Goal: Communication & Community: Answer question/provide support

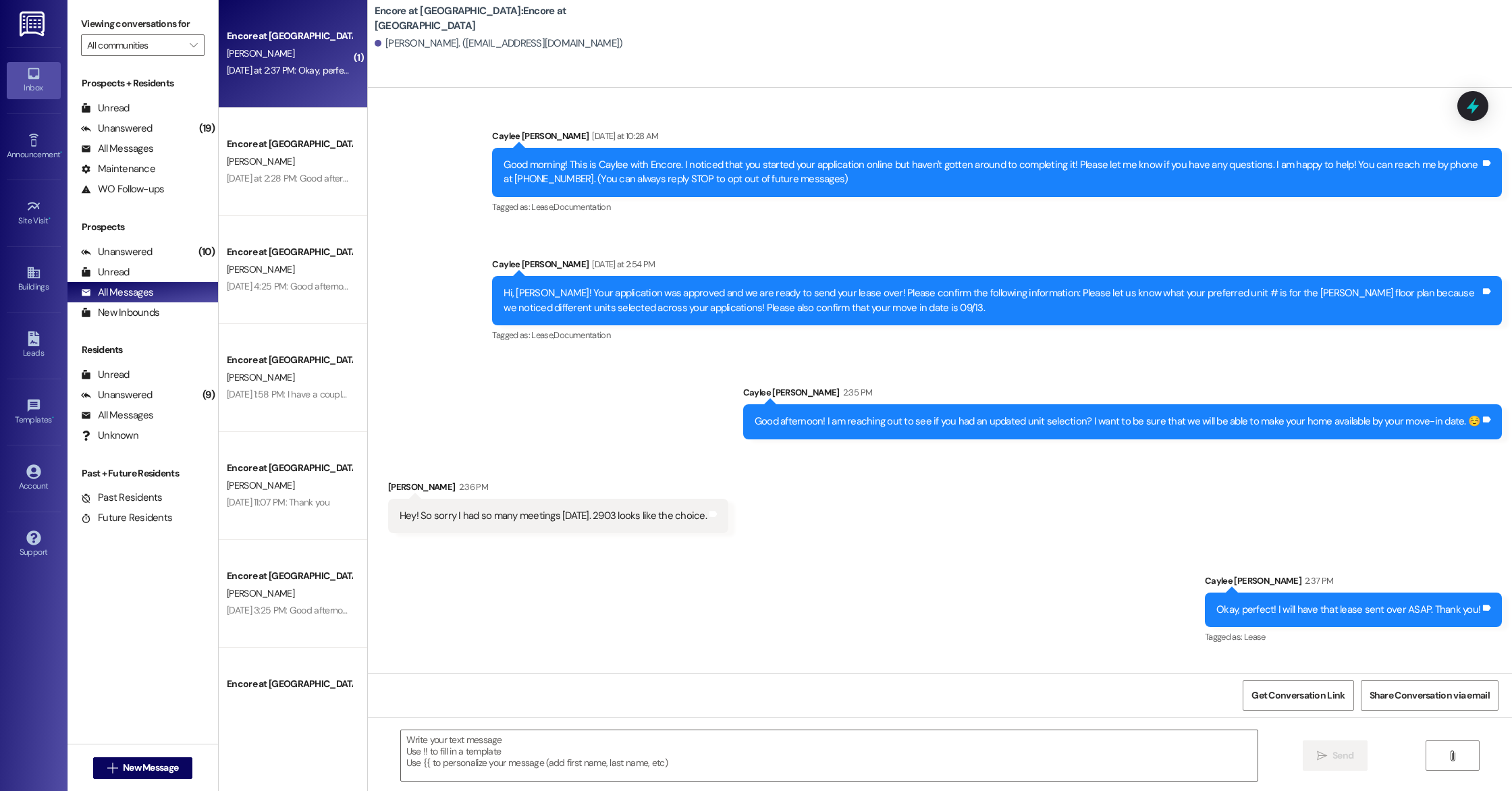
scroll to position [79, 0]
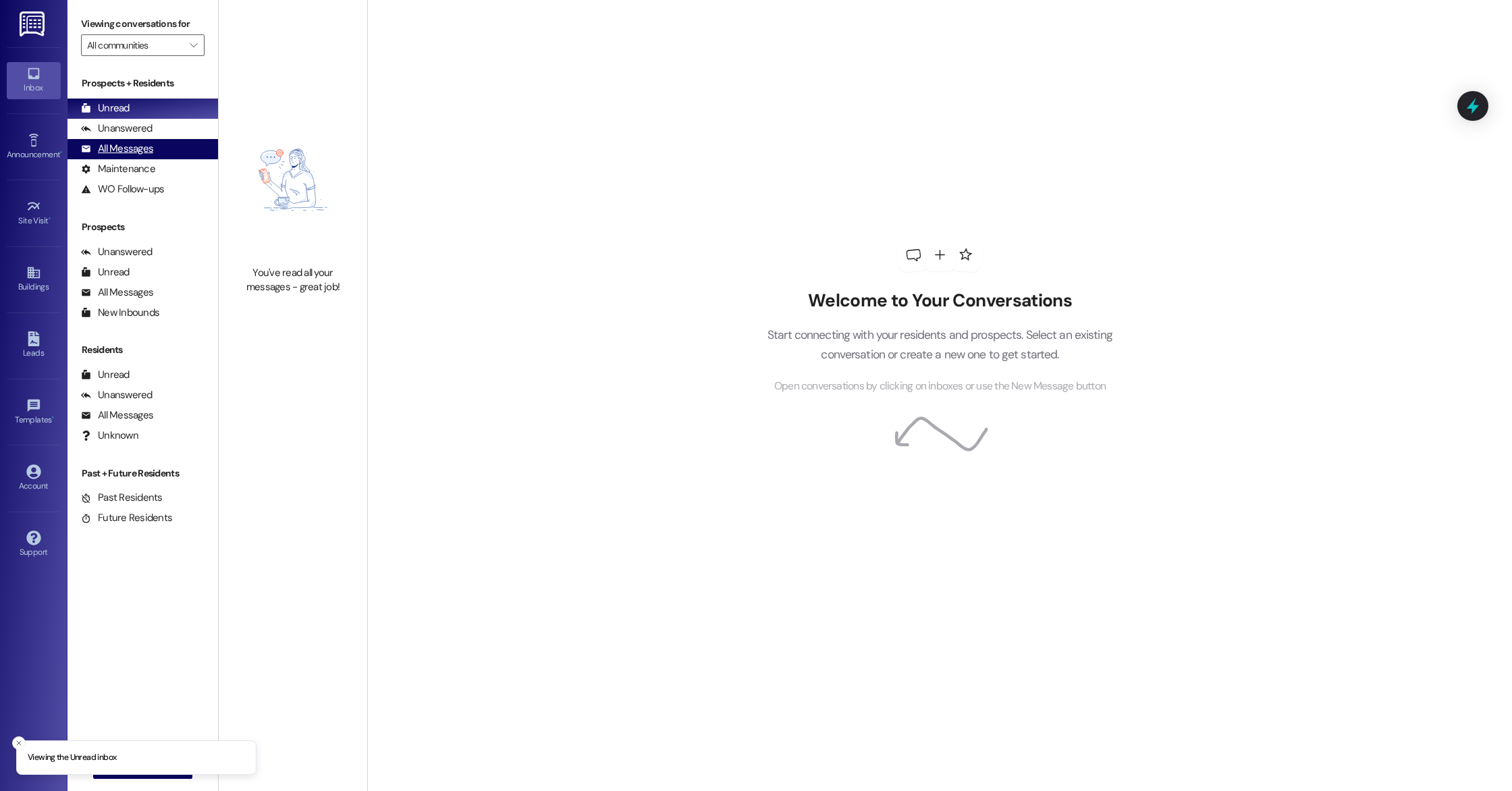
click at [143, 146] on div "All Messages" at bounding box center [117, 149] width 72 height 14
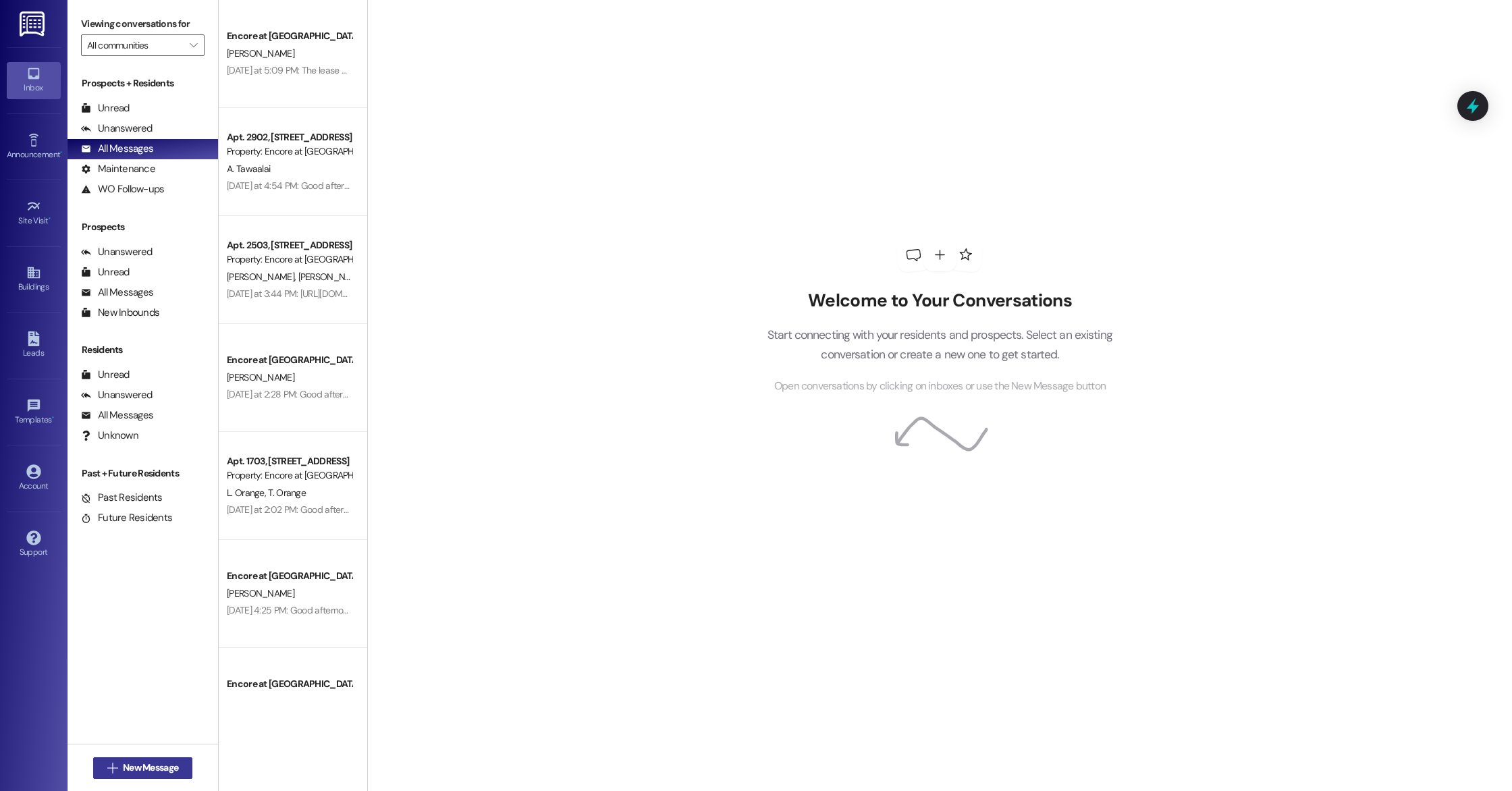
click at [123, 761] on span "New Message" at bounding box center [150, 767] width 55 height 14
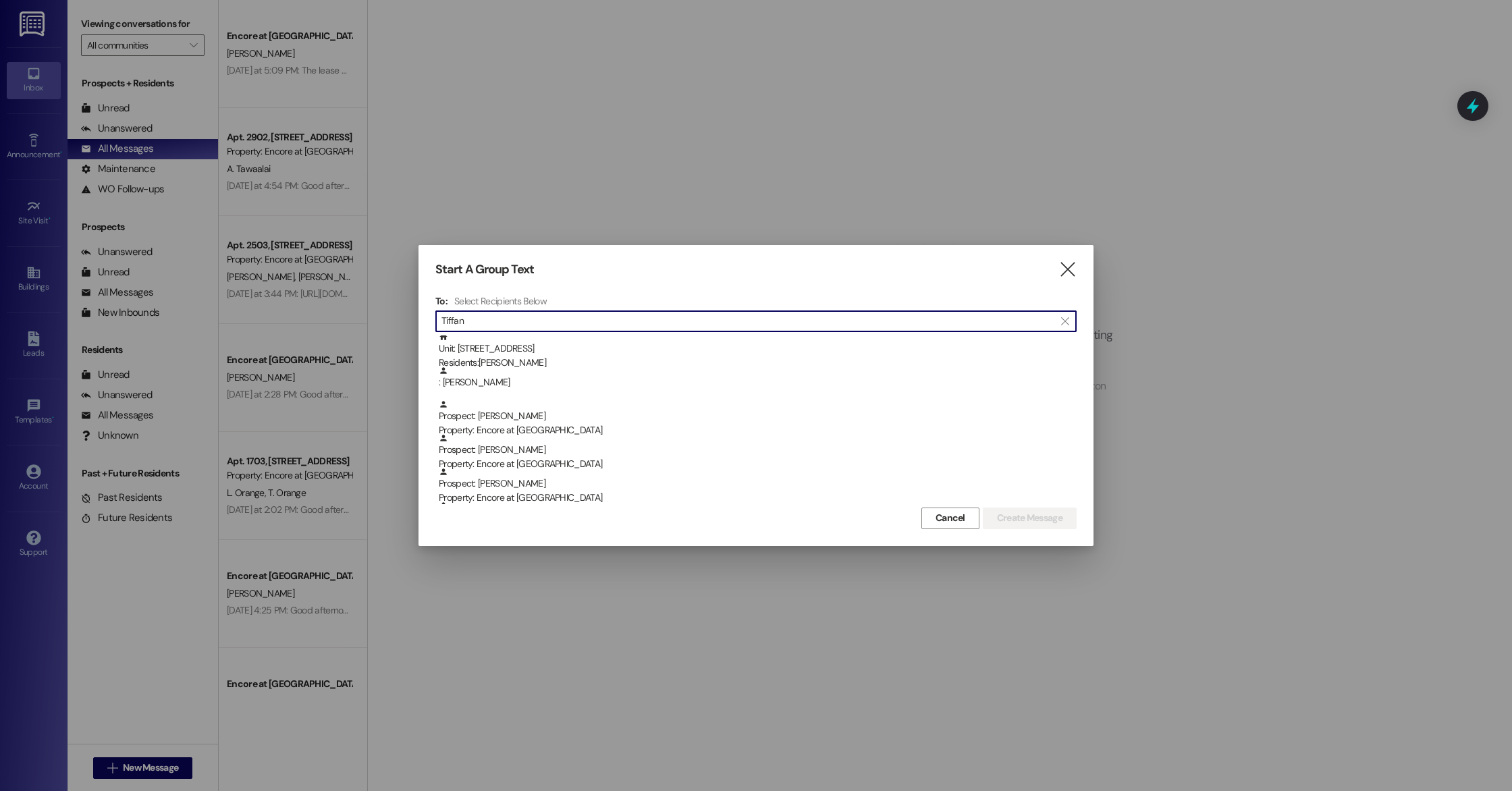
scroll to position [7, 0]
type input "Tiffan"
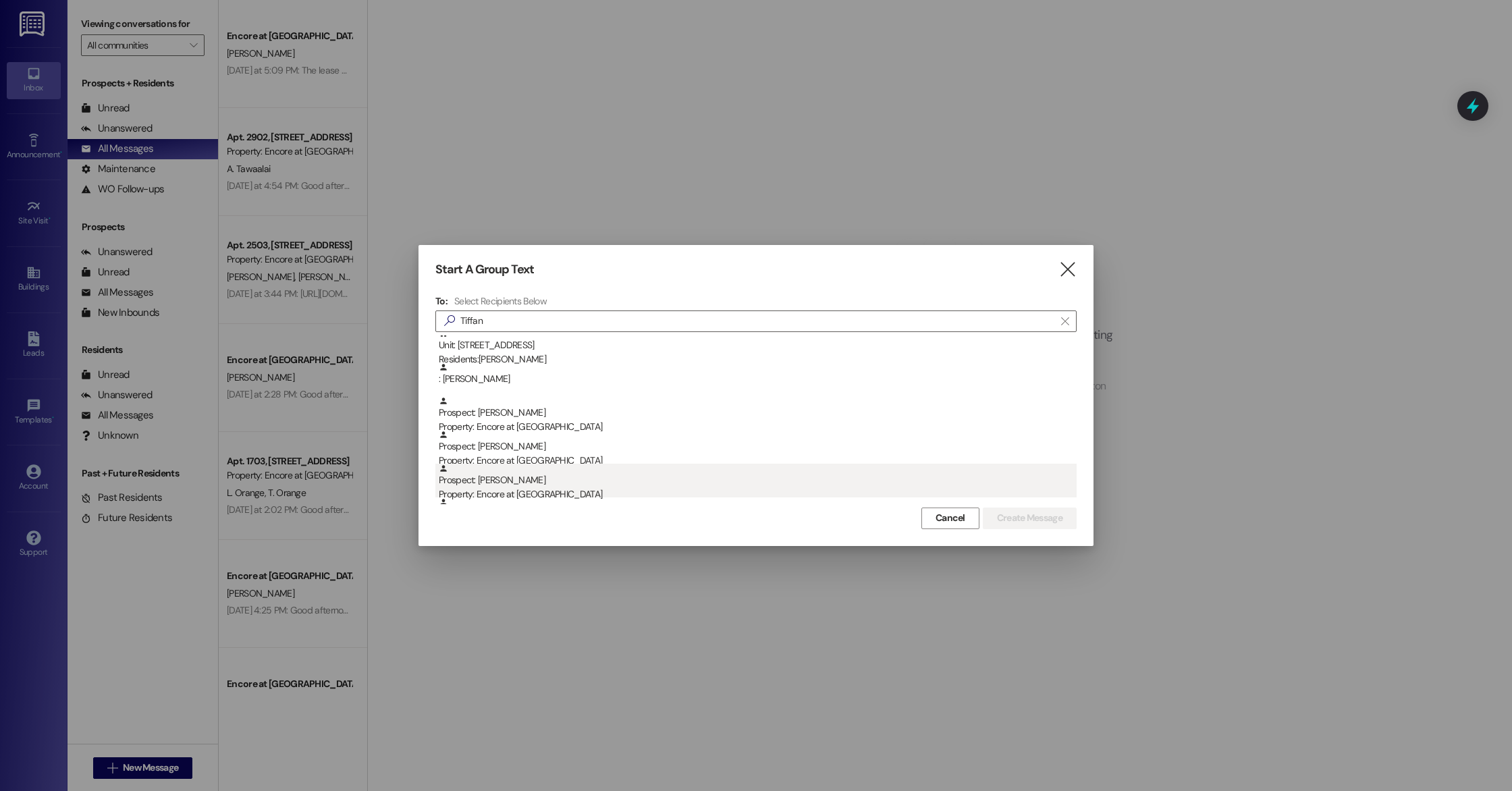
click at [532, 481] on div "Prospect: [PERSON_NAME] Property: Encore at [GEOGRAPHIC_DATA]" at bounding box center [757, 483] width 638 height 39
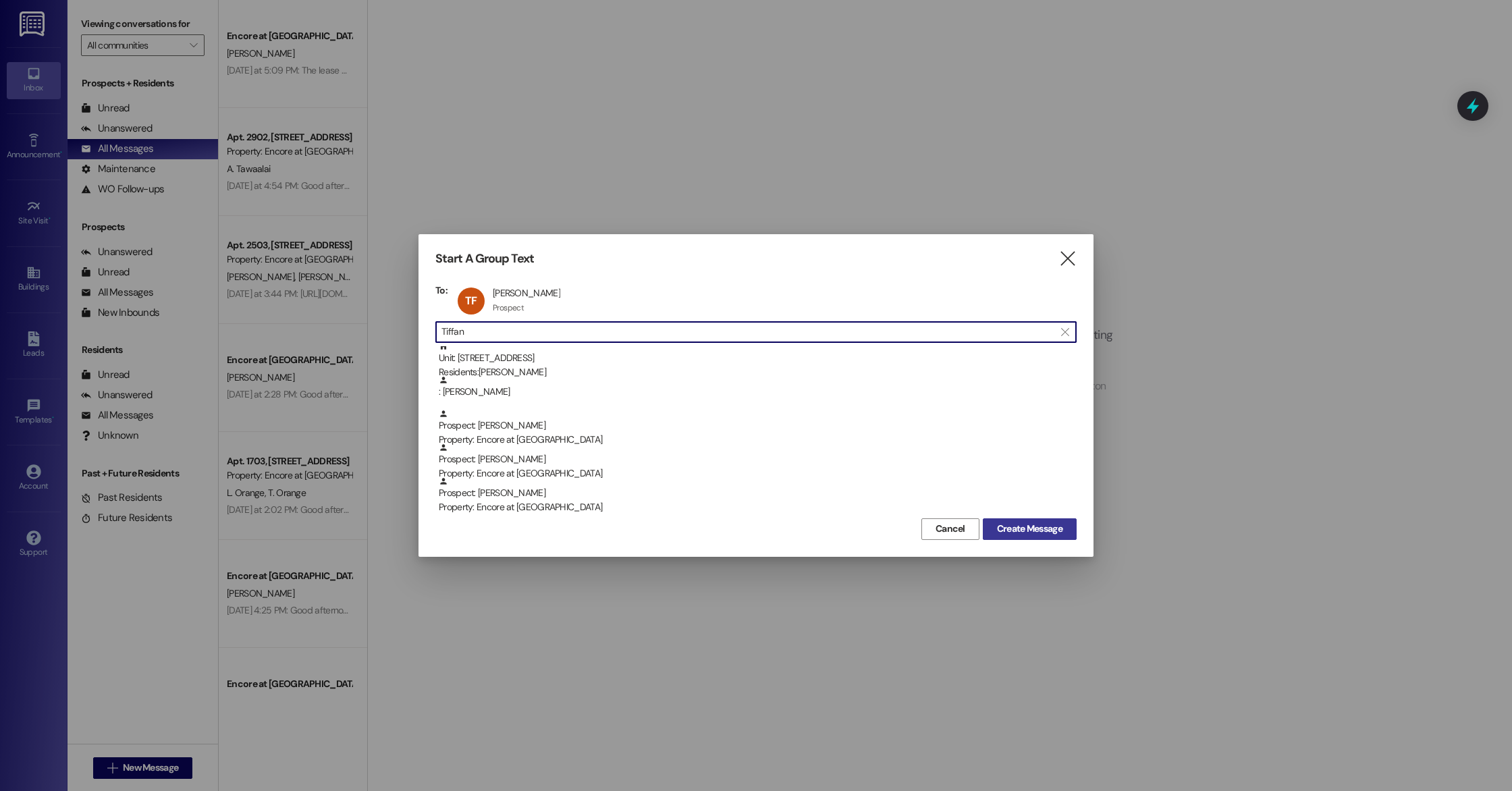
click at [1026, 531] on span "Create Message" at bounding box center [1030, 528] width 66 height 14
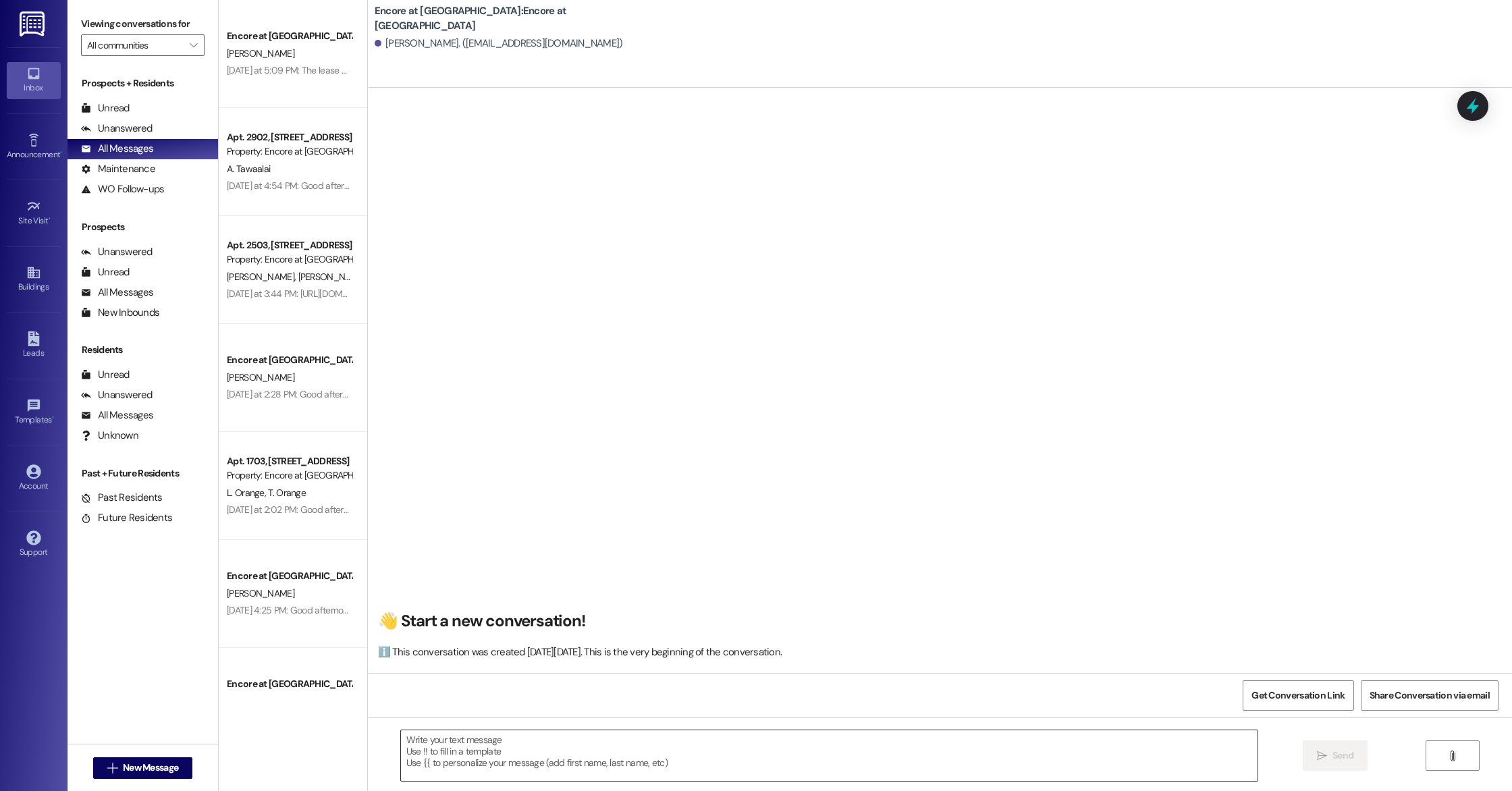
click at [723, 768] on textarea at bounding box center [829, 756] width 857 height 51
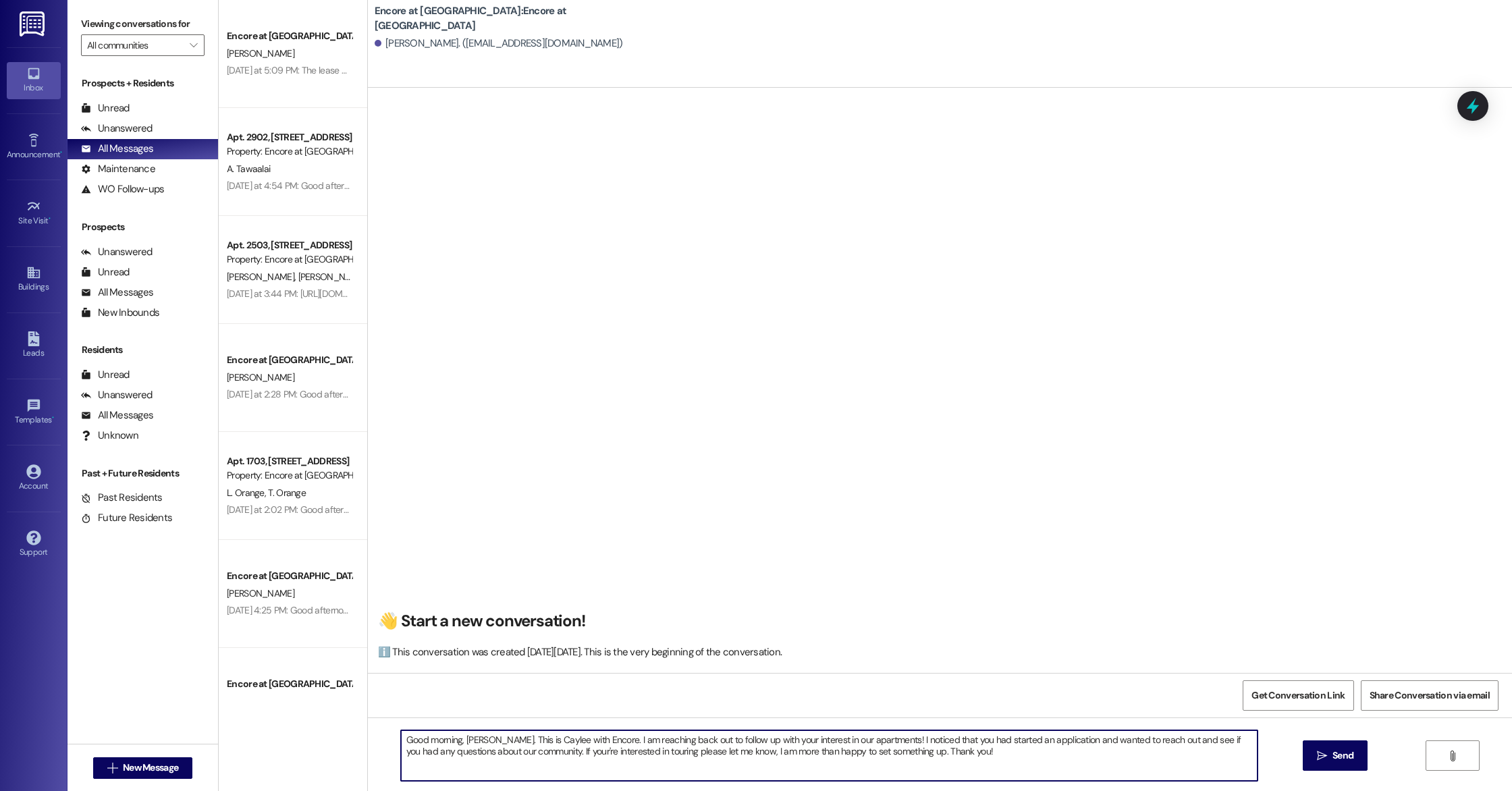
click at [549, 753] on textarea "Good morning, [PERSON_NAME]. This is Caylee with Encore. I am reaching back out…" at bounding box center [829, 756] width 857 height 51
click at [554, 752] on textarea "Good morning, [PERSON_NAME]. This is Caylee with Encore. I am reaching back out…" at bounding box center [829, 756] width 857 height 51
click at [548, 752] on textarea "Good morning, [PERSON_NAME]. This is Caylee with Encore. I am reaching back out…" at bounding box center [829, 756] width 857 height 51
click at [947, 766] on textarea "Good morning, [PERSON_NAME]. This is Caylee with Encore. I am reaching back out…" at bounding box center [829, 756] width 857 height 51
drag, startPoint x: 950, startPoint y: 760, endPoint x: 396, endPoint y: 731, distance: 554.8
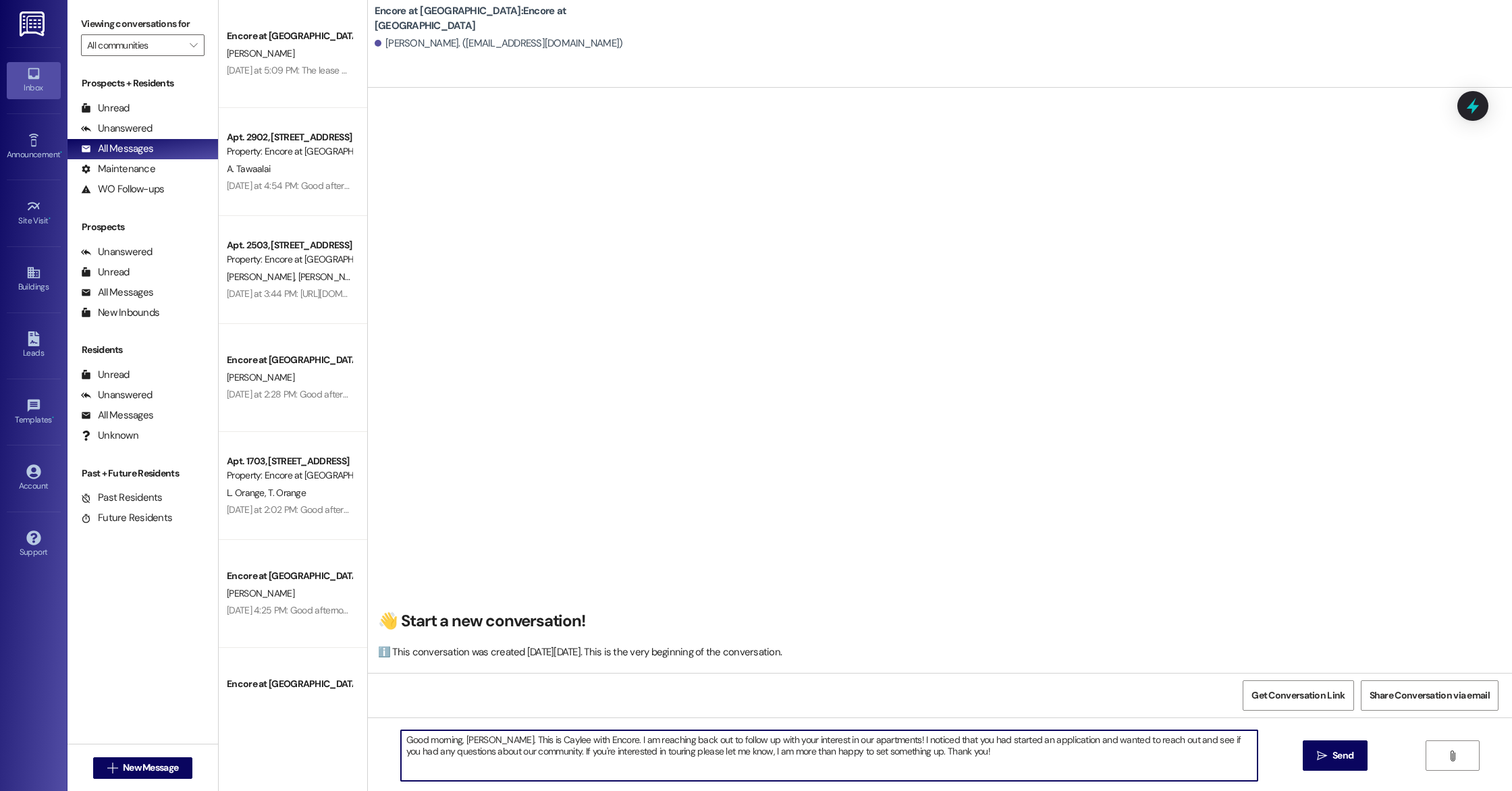
click at [401, 731] on textarea "Good morning, [PERSON_NAME]. This is Caylee with Encore. I am reaching back out…" at bounding box center [829, 756] width 857 height 51
click at [715, 754] on textarea "Good morning, [PERSON_NAME]. This is Caylee with Encore. I am reaching back out…" at bounding box center [829, 756] width 857 height 51
type textarea "Good morning, [PERSON_NAME]. This is Caylee with Encore. I am reaching back out…"
click at [1330, 750] on span "Send" at bounding box center [1343, 755] width 26 height 14
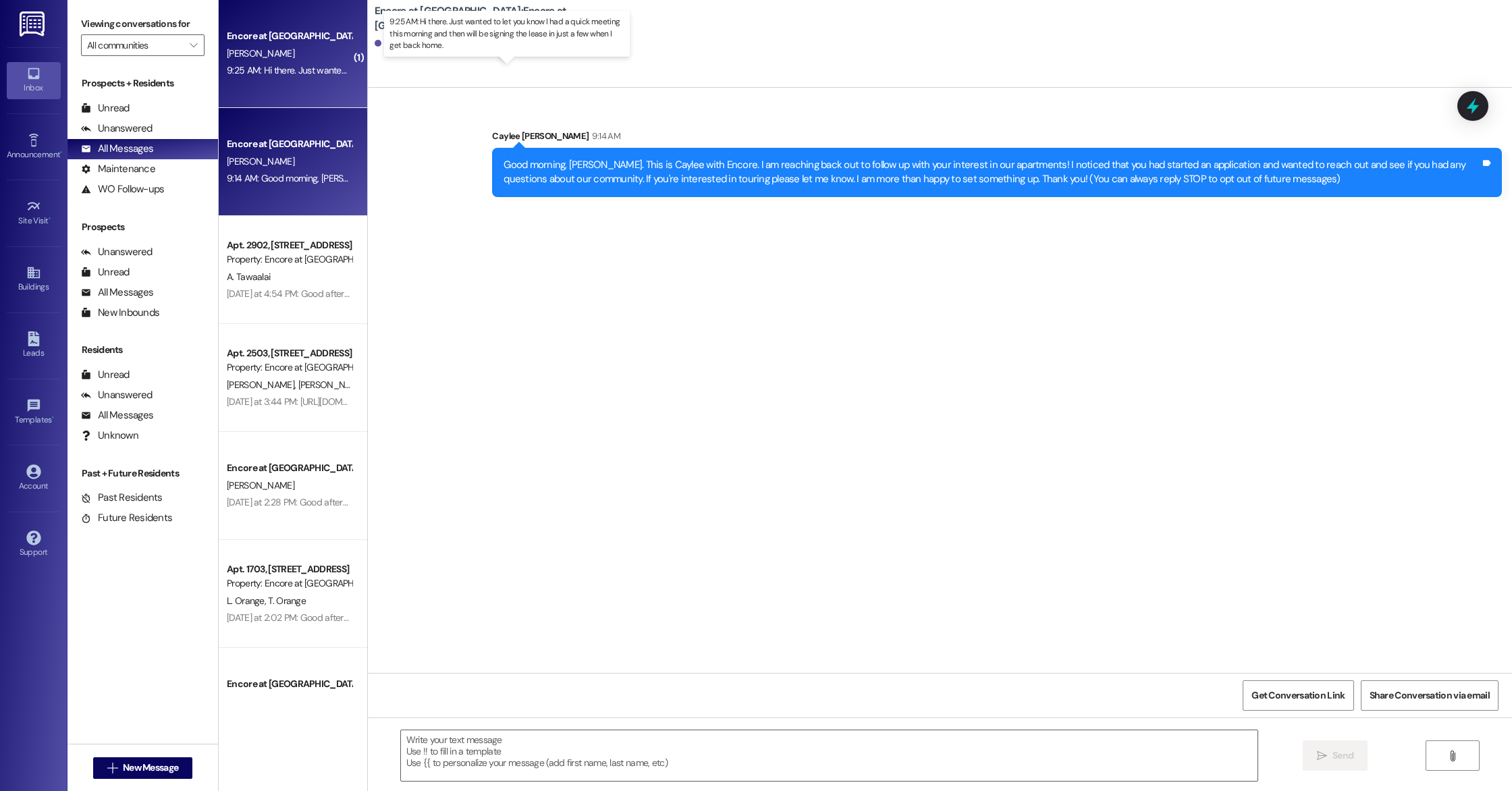
click at [291, 73] on div "9:25 AM: Hi there. Just wanted to let you know I had a quick meeting this morni…" at bounding box center [521, 70] width 589 height 12
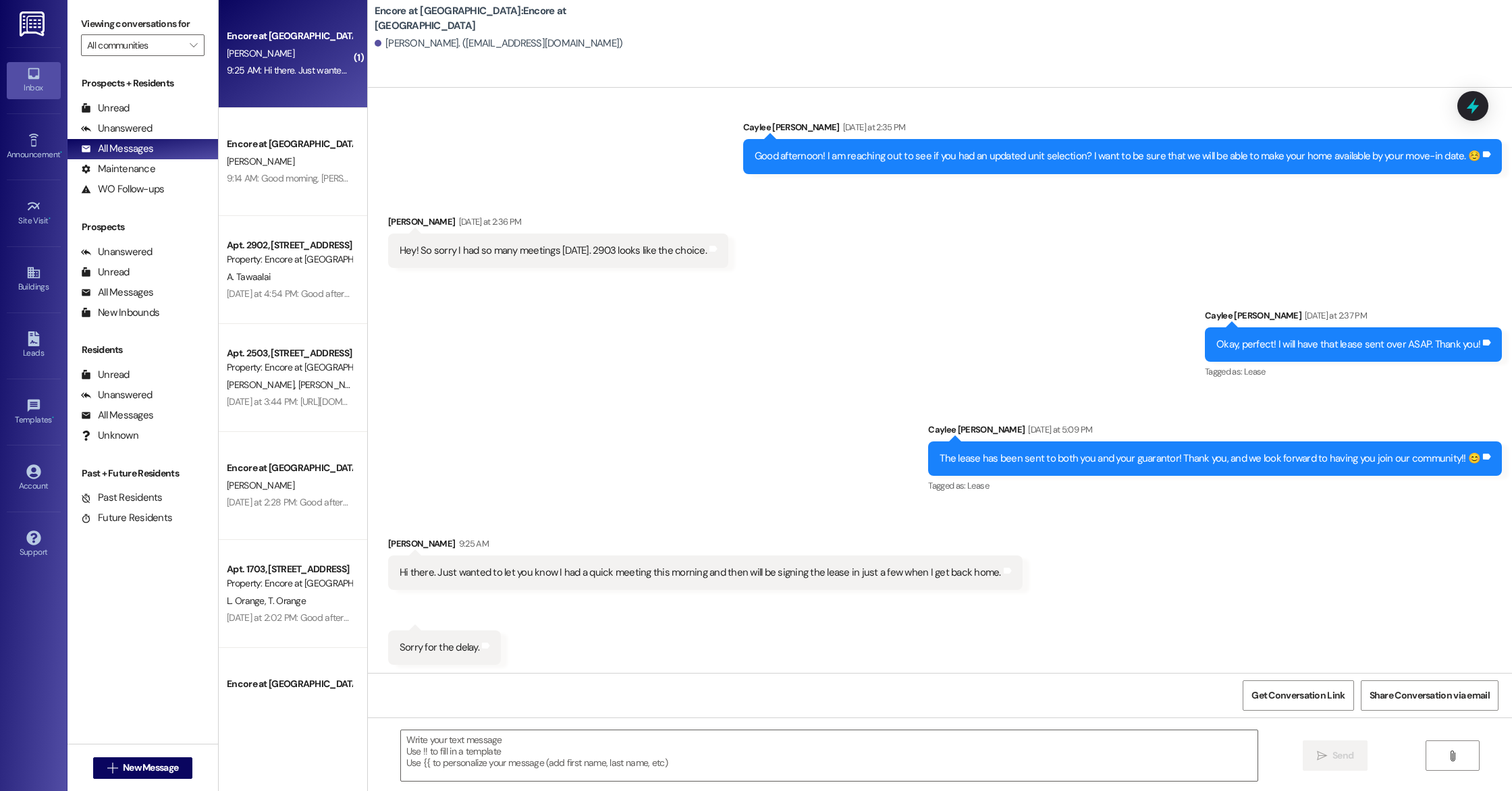
scroll to position [267, 0]
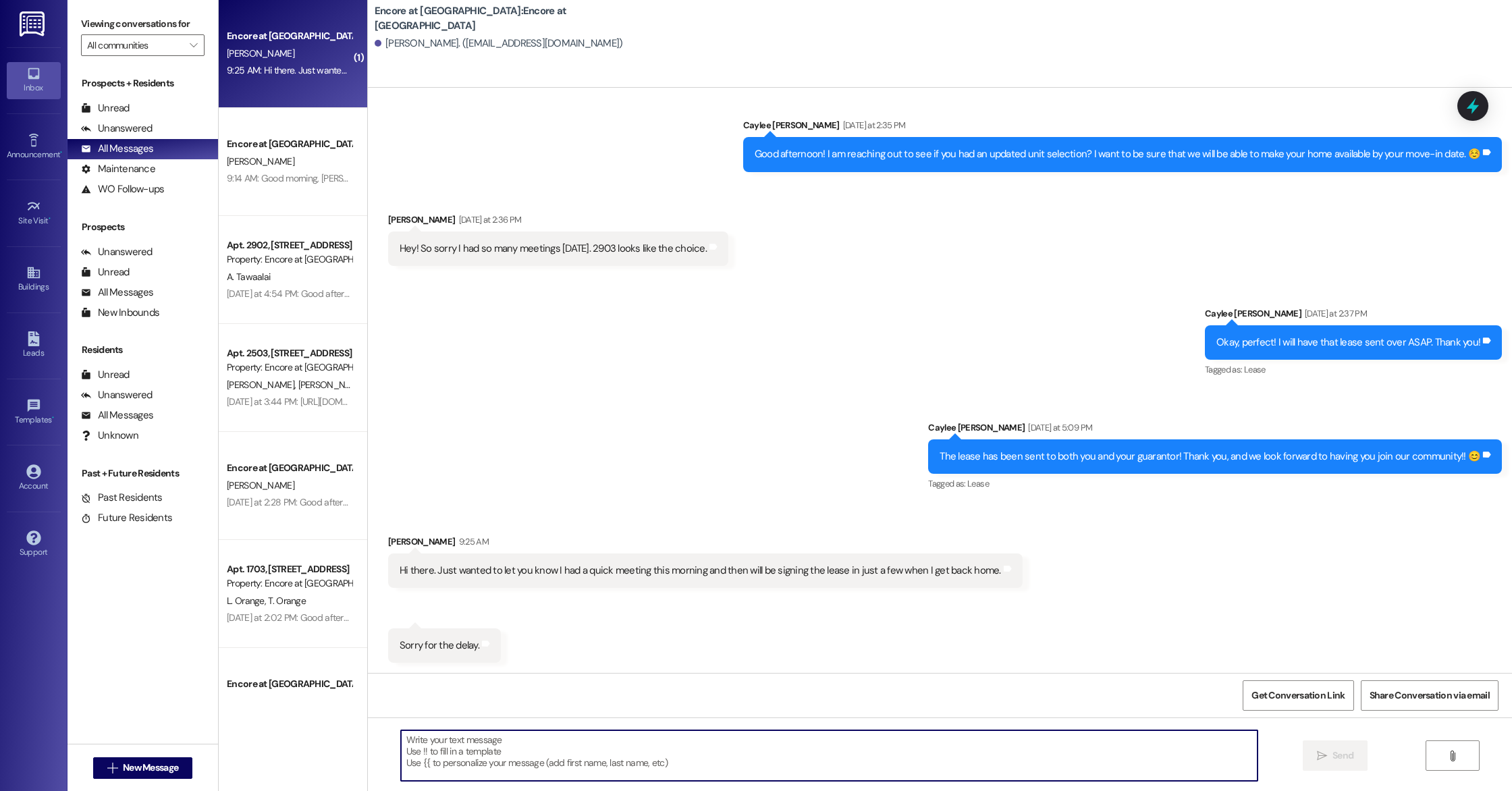
click at [487, 757] on textarea at bounding box center [829, 756] width 857 height 51
type textarea "No worries, thank you for updating us!"
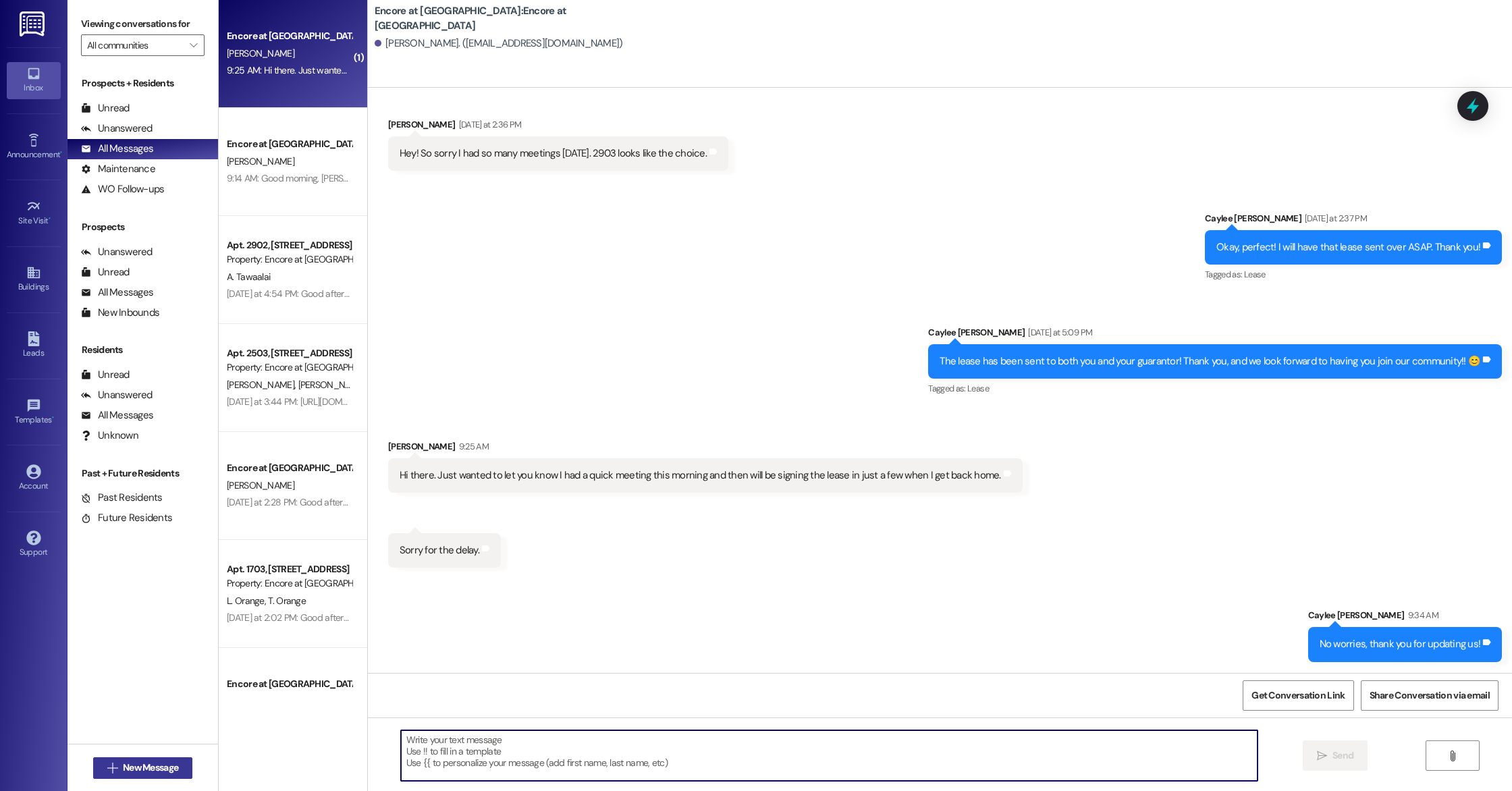
click at [131, 778] on button " New Message" at bounding box center [143, 768] width 100 height 21
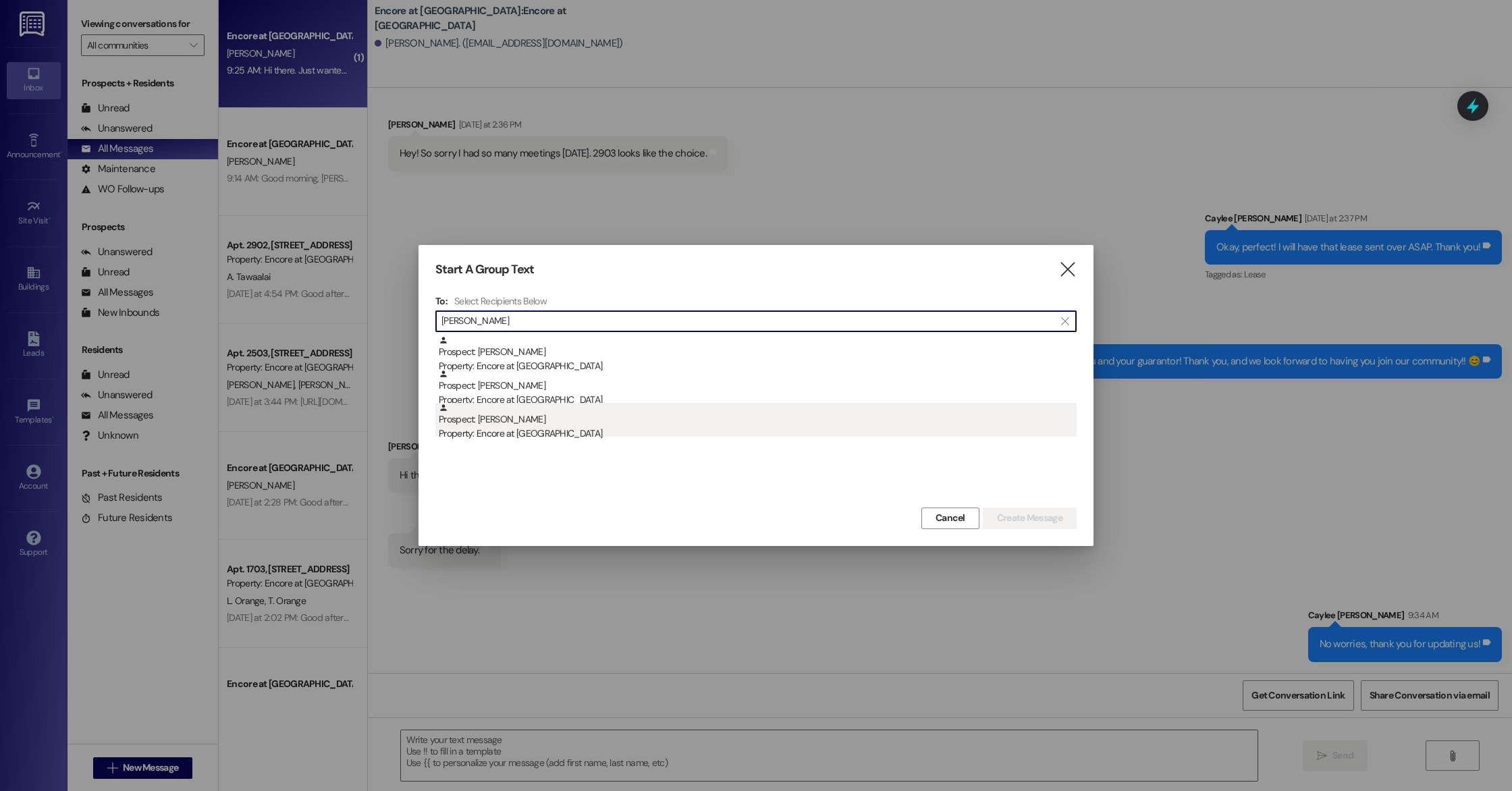
type input "[PERSON_NAME]"
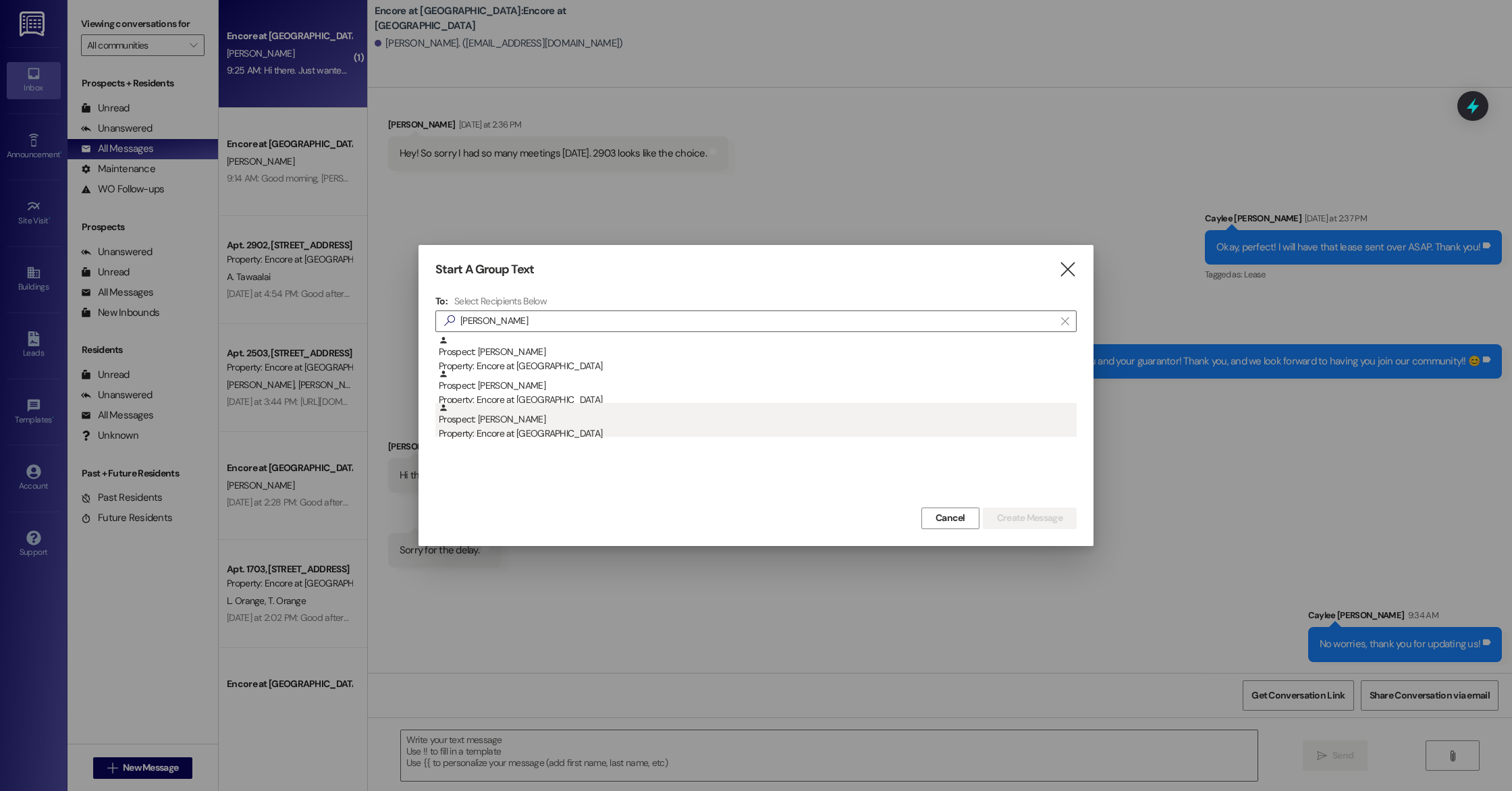
click at [470, 424] on div "Prospect: [PERSON_NAME] Property: Encore at [GEOGRAPHIC_DATA]" at bounding box center [757, 422] width 638 height 39
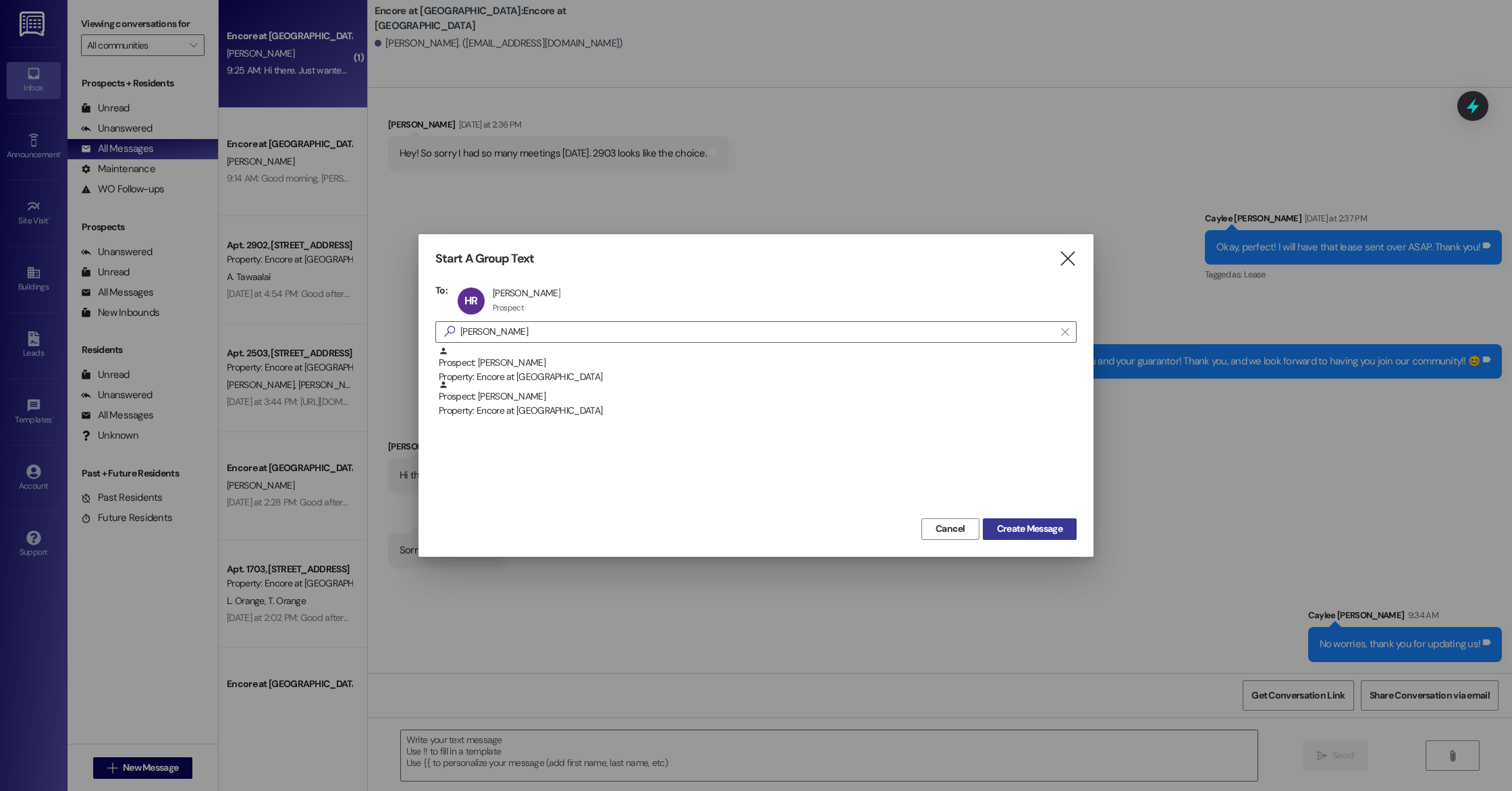
click at [1050, 528] on span "Create Message" at bounding box center [1030, 528] width 66 height 14
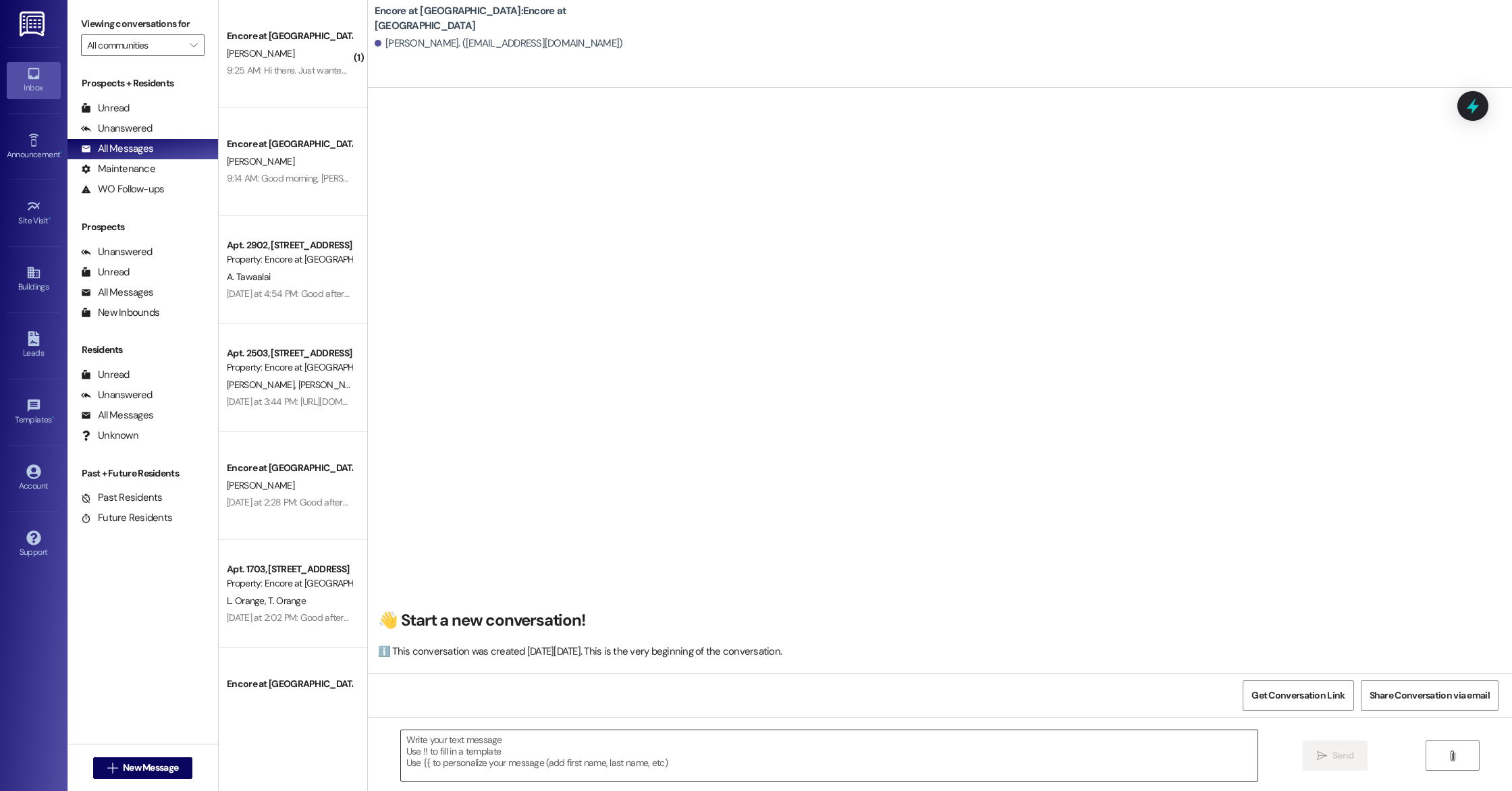
scroll to position [1, 0]
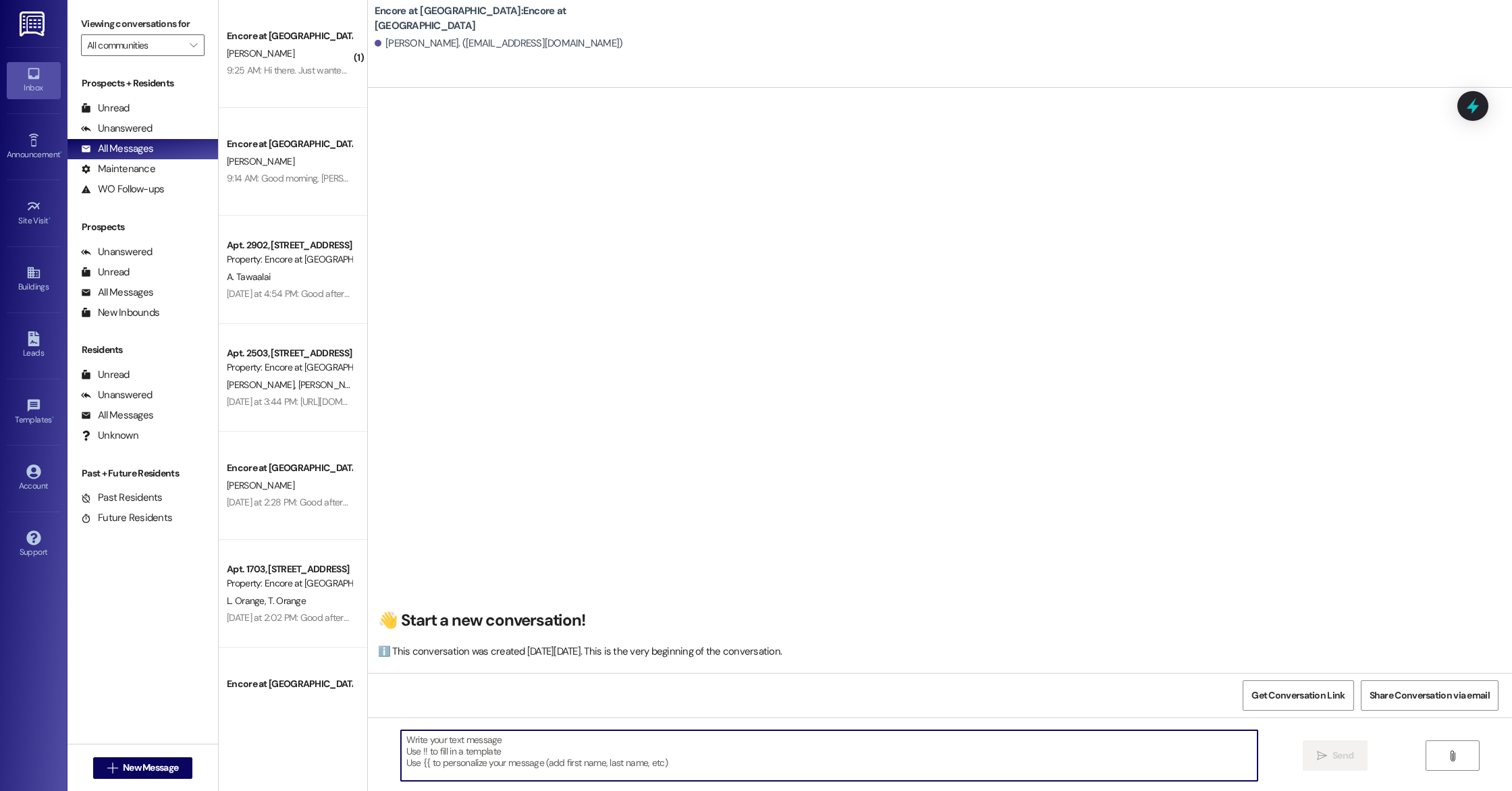
click at [642, 757] on textarea at bounding box center [829, 756] width 857 height 51
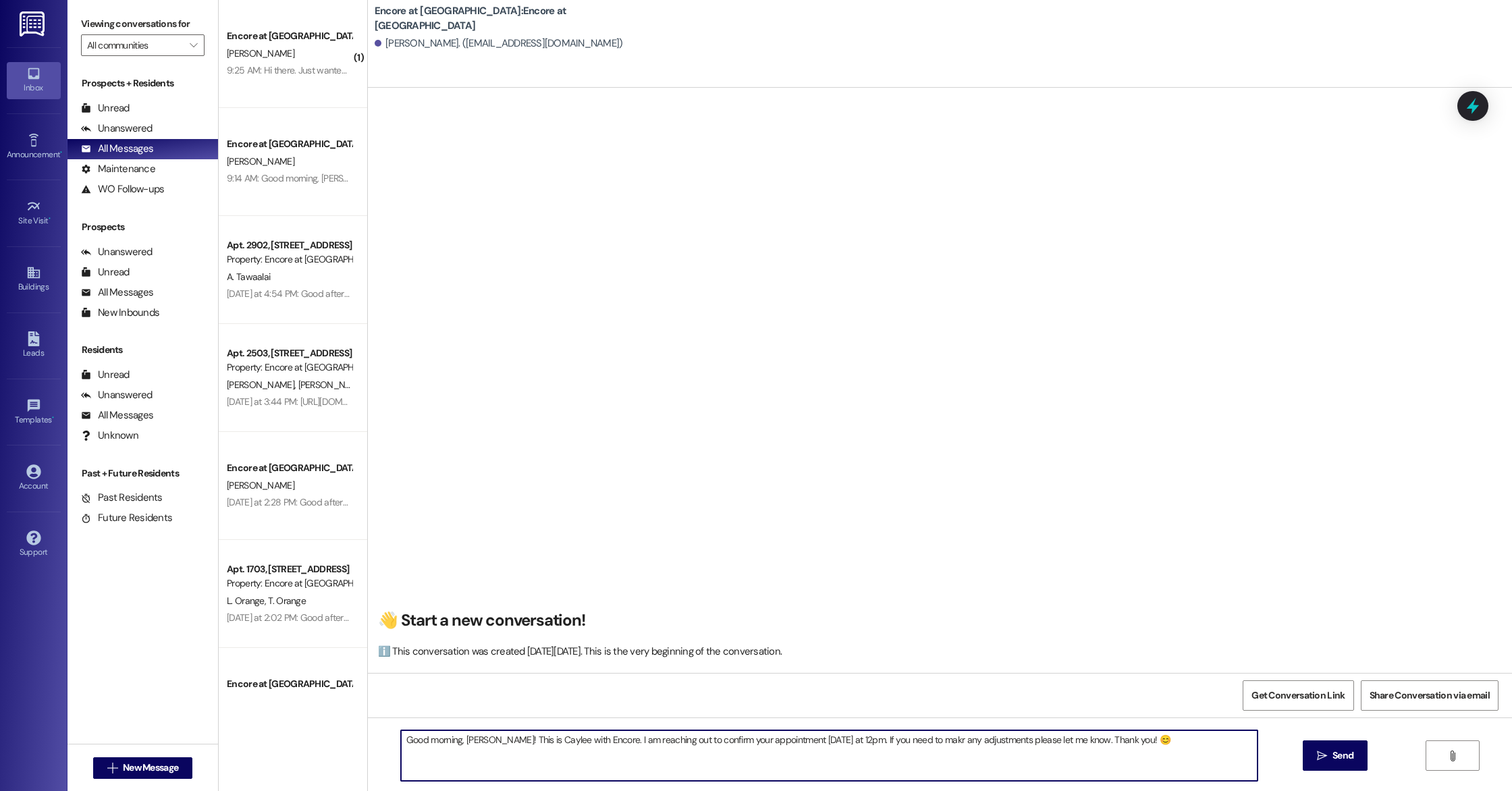
drag, startPoint x: 908, startPoint y: 738, endPoint x: 915, endPoint y: 740, distance: 7.3
click at [908, 738] on textarea "Good morning, [PERSON_NAME]! This is Caylee with Encore. I am reaching out to c…" at bounding box center [829, 756] width 857 height 51
drag, startPoint x: 1142, startPoint y: 747, endPoint x: 380, endPoint y: 740, distance: 762.0
click at [380, 741] on div "Good morning, [PERSON_NAME]! This is Caylee with Encore. I am reaching out to c…" at bounding box center [940, 768] width 1144 height 101
click at [1089, 757] on textarea "Good morning, [PERSON_NAME]! This is Caylee with Encore. I am reaching out to c…" at bounding box center [829, 756] width 857 height 51
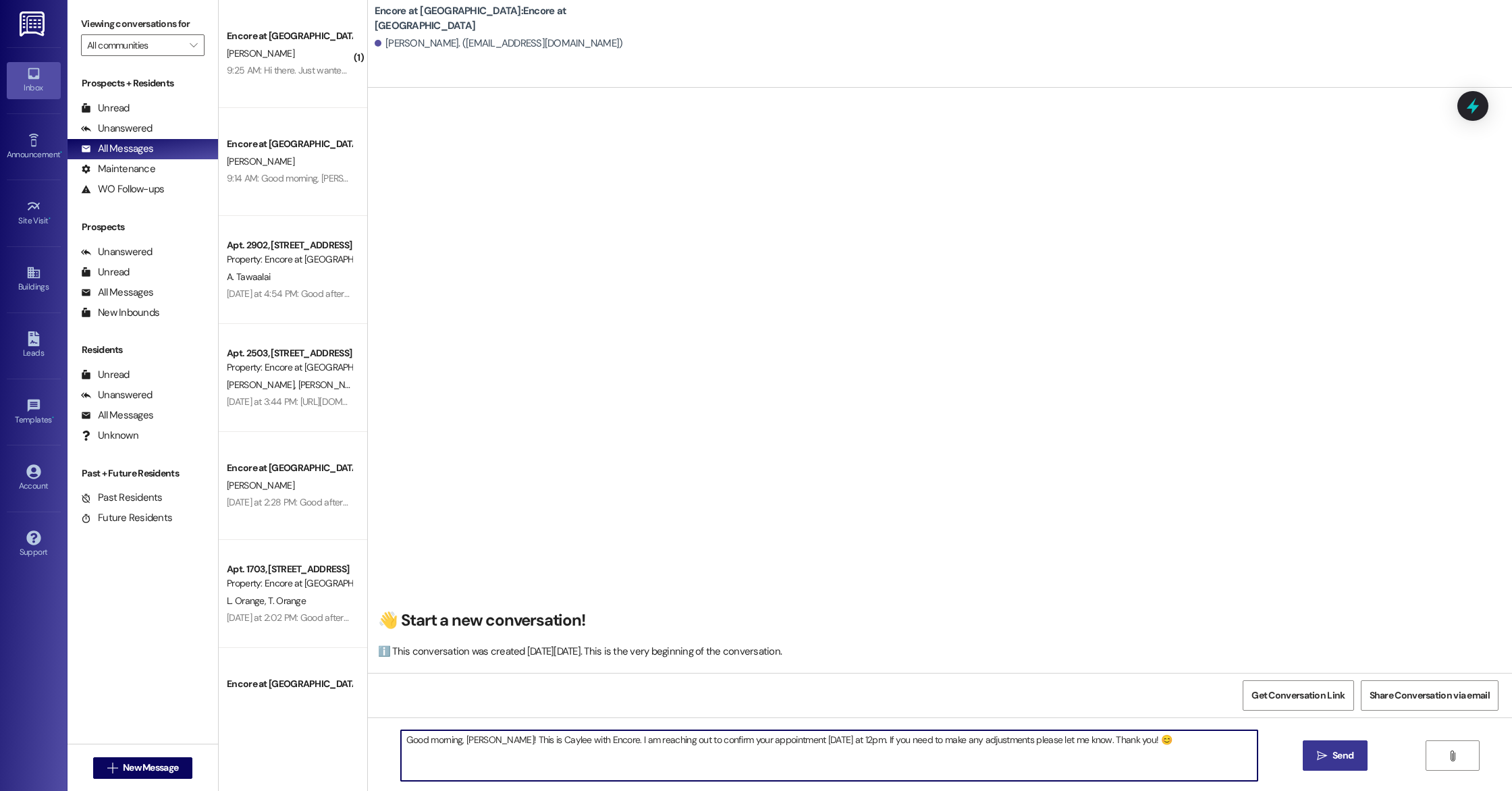
type textarea "Good morning, [PERSON_NAME]! This is Caylee with Encore. I am reaching out to c…"
click at [1343, 751] on span "Send" at bounding box center [1342, 755] width 21 height 14
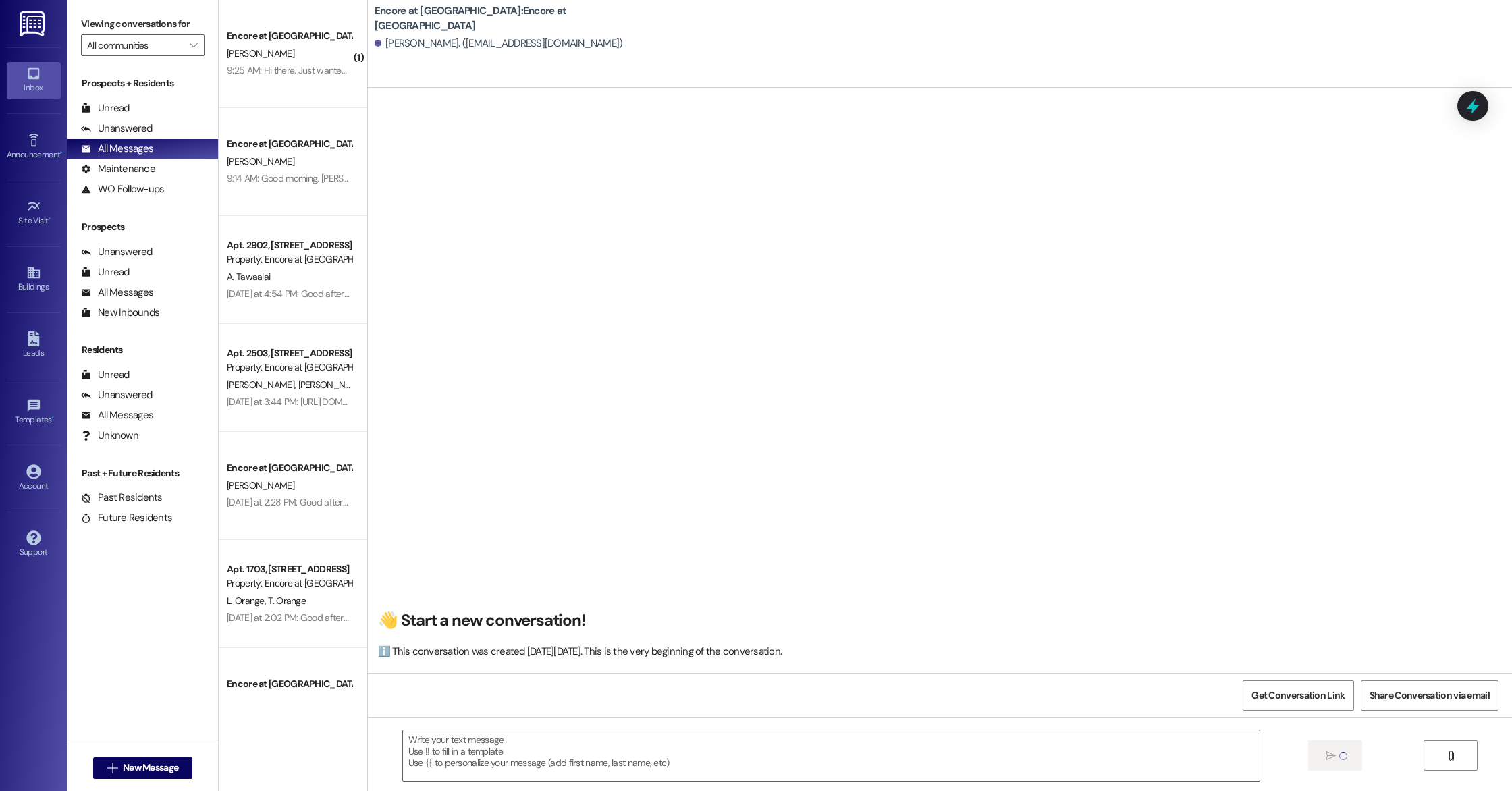
scroll to position [0, 0]
